Goal: Contribute content: Add original content to the website for others to see

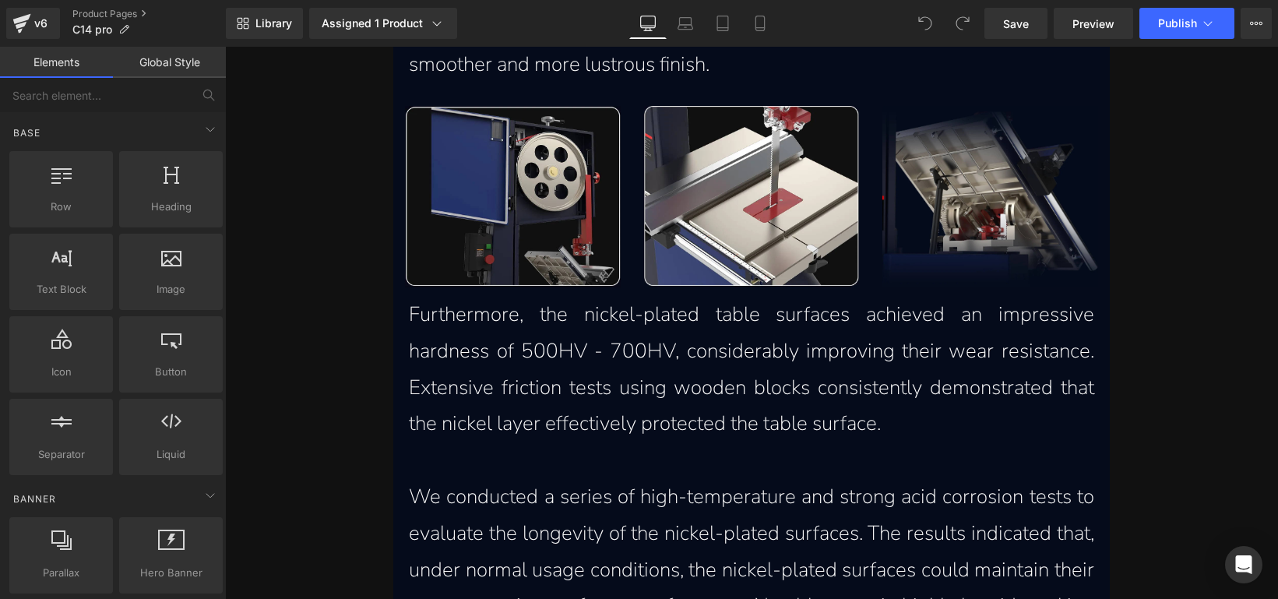
scroll to position [2141, 0]
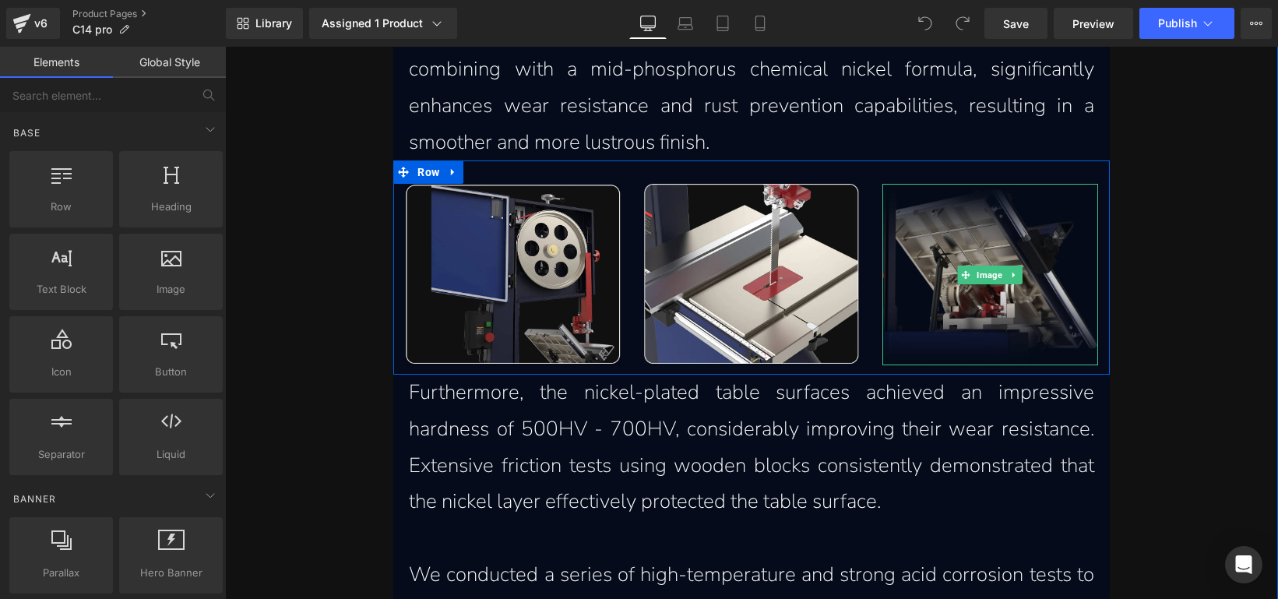
click at [999, 241] on img at bounding box center [989, 274] width 215 height 181
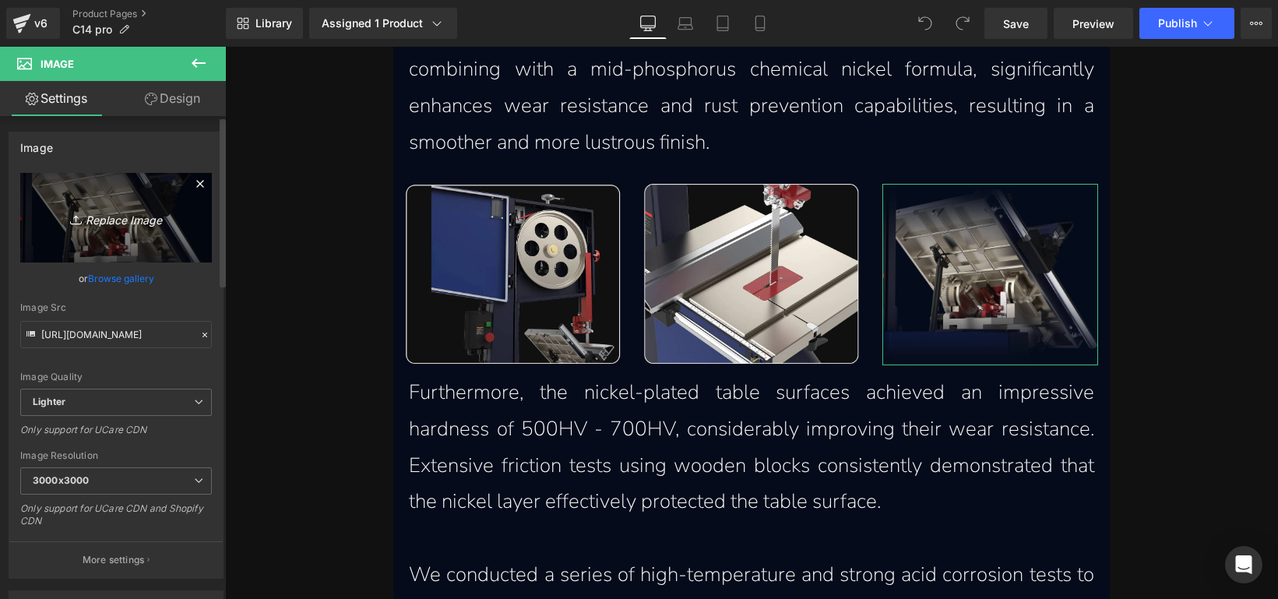
click at [123, 227] on icon "Replace Image" at bounding box center [116, 217] width 125 height 19
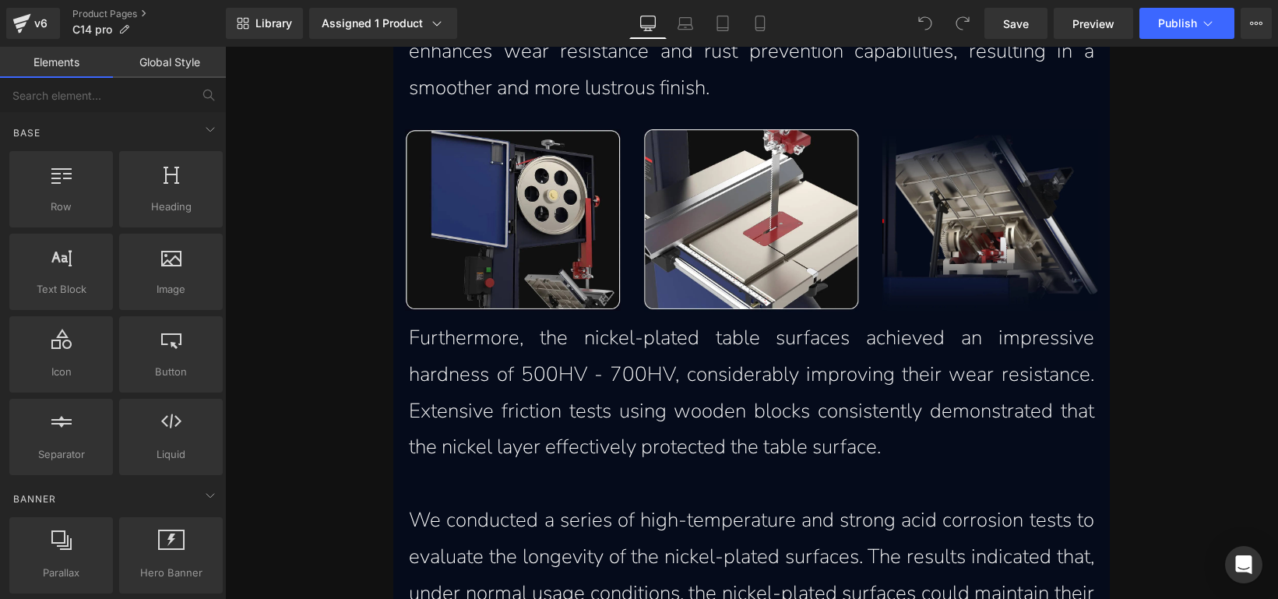
scroll to position [2247, 0]
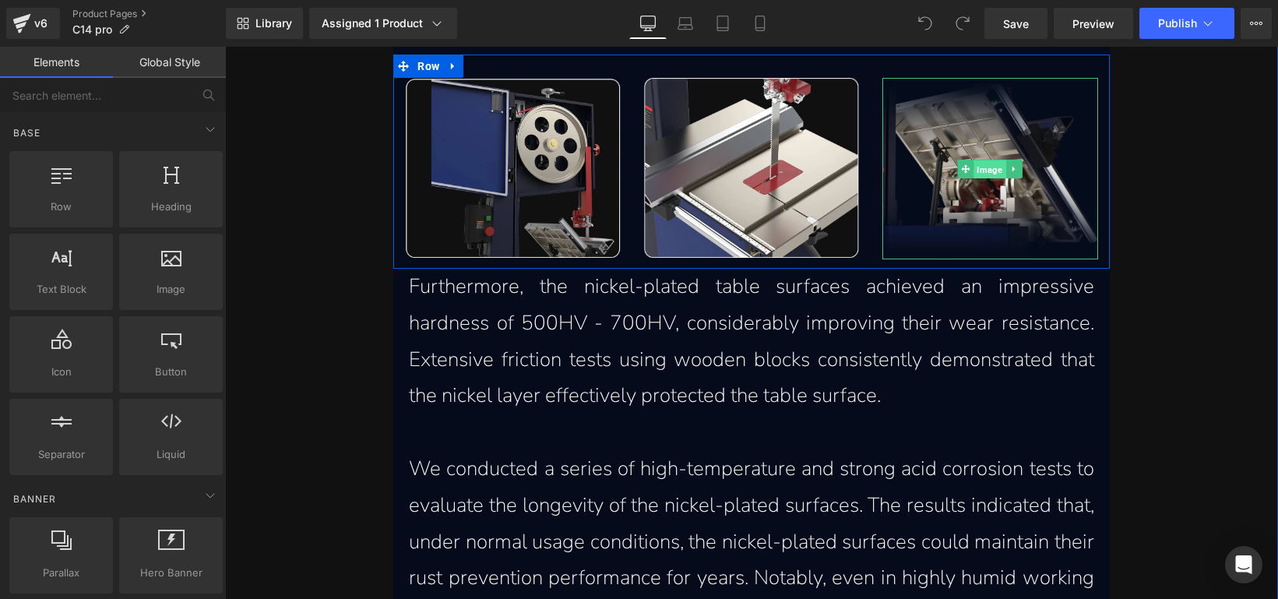
click at [984, 171] on span "Image" at bounding box center [990, 169] width 32 height 19
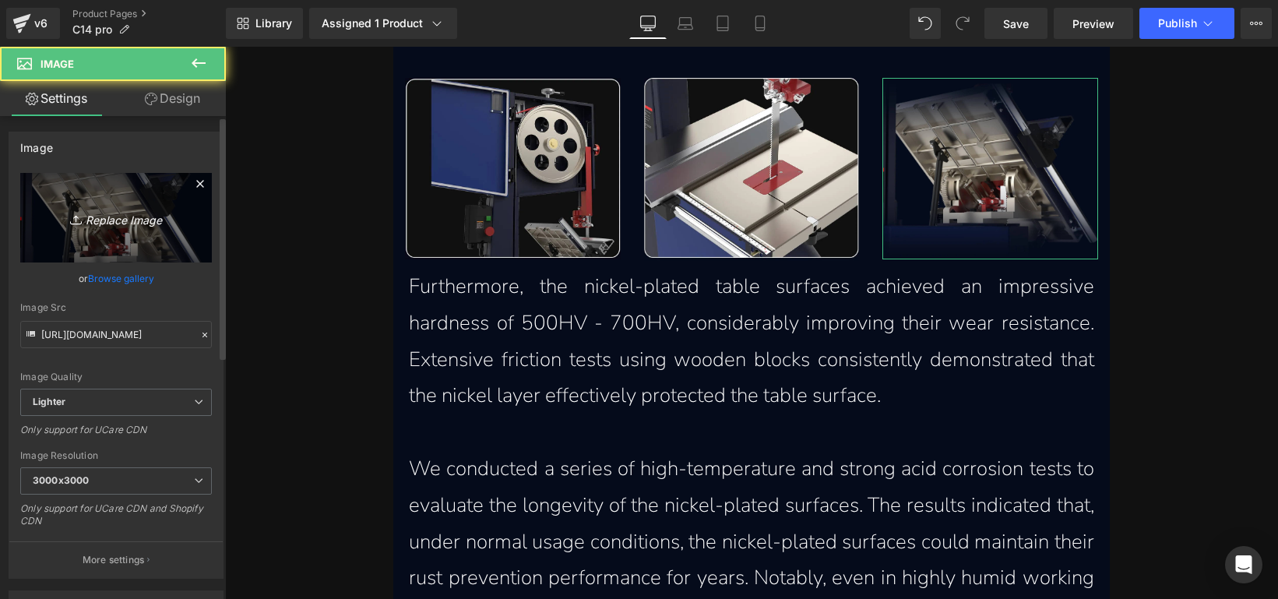
click at [173, 228] on link "Replace Image" at bounding box center [116, 218] width 192 height 90
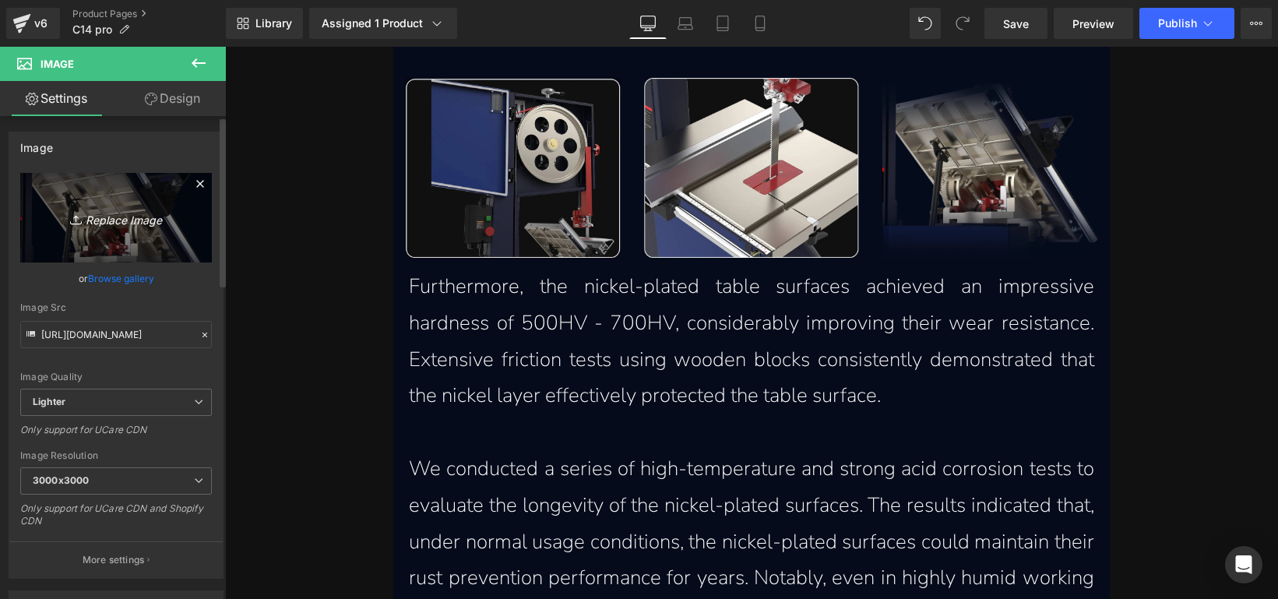
type input "C:\fakepath\C14详情页_04_03_result.webp"
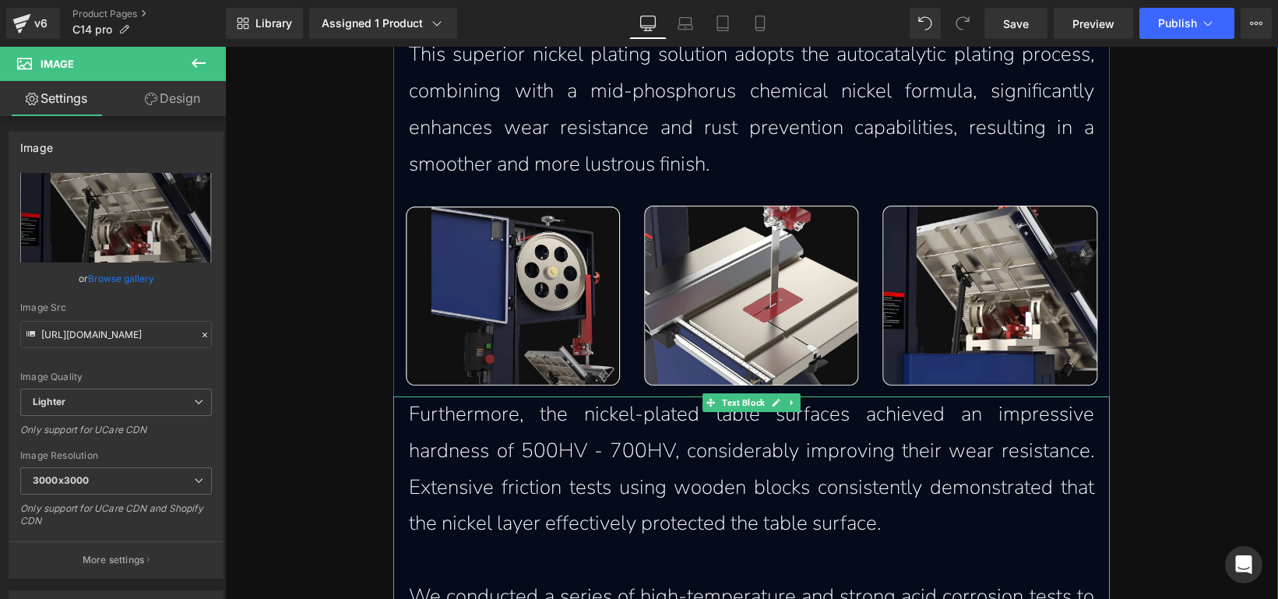
scroll to position [1944, 0]
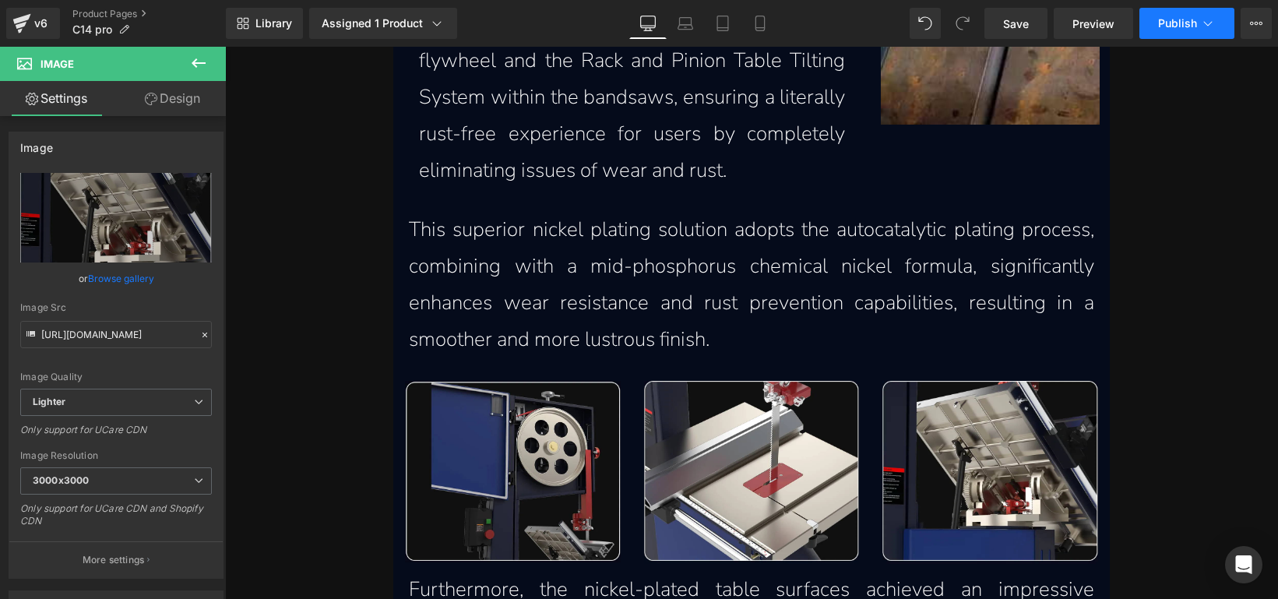
click at [1177, 30] on span "Publish" at bounding box center [1177, 23] width 39 height 12
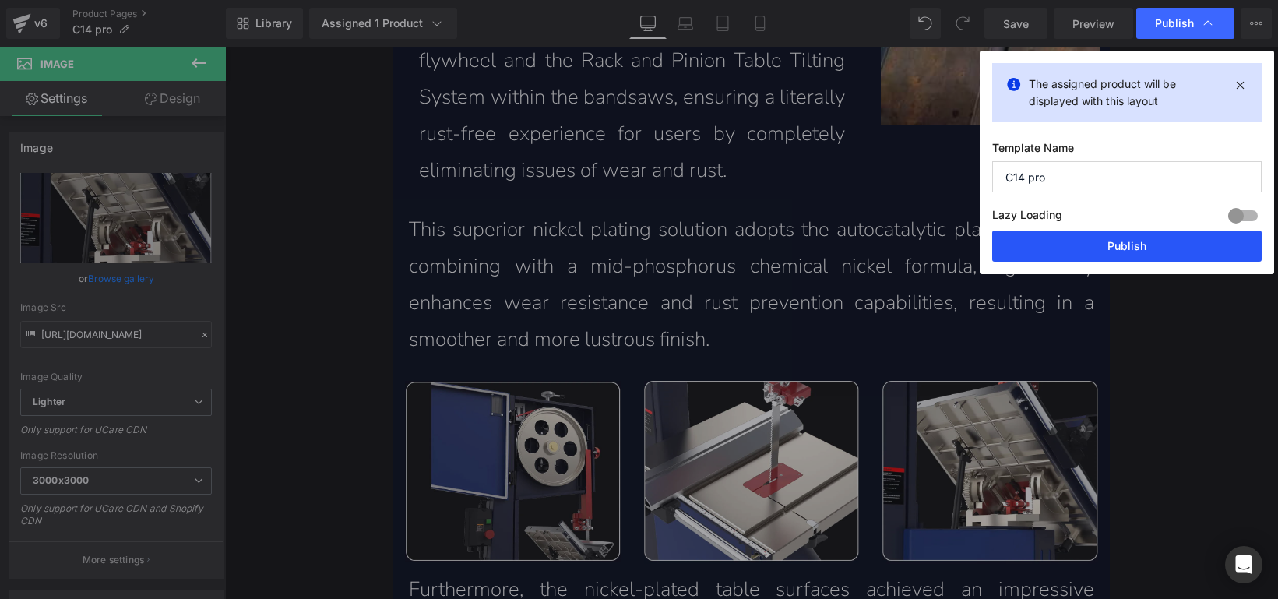
click at [1132, 259] on button "Publish" at bounding box center [1126, 246] width 269 height 31
